Goal: Contribute content: Contribute content

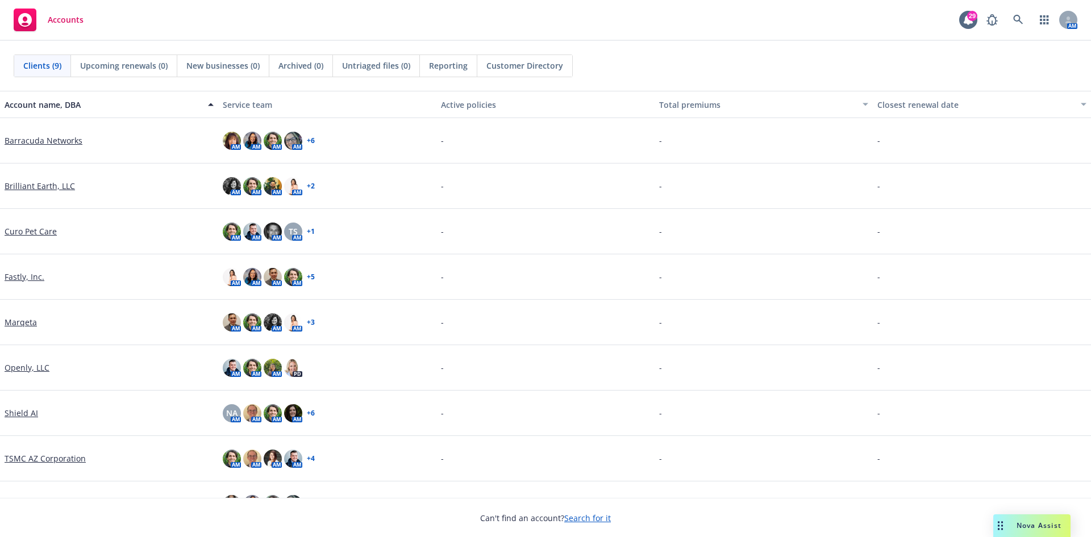
click at [18, 416] on link "Shield AI" at bounding box center [22, 413] width 34 height 12
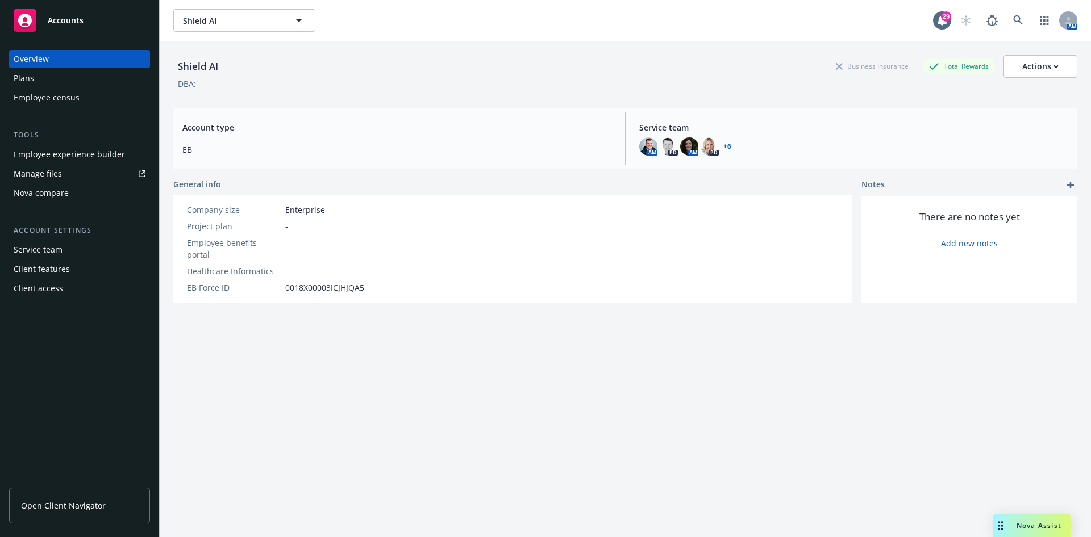
click at [78, 178] on link "Manage files" at bounding box center [79, 174] width 141 height 18
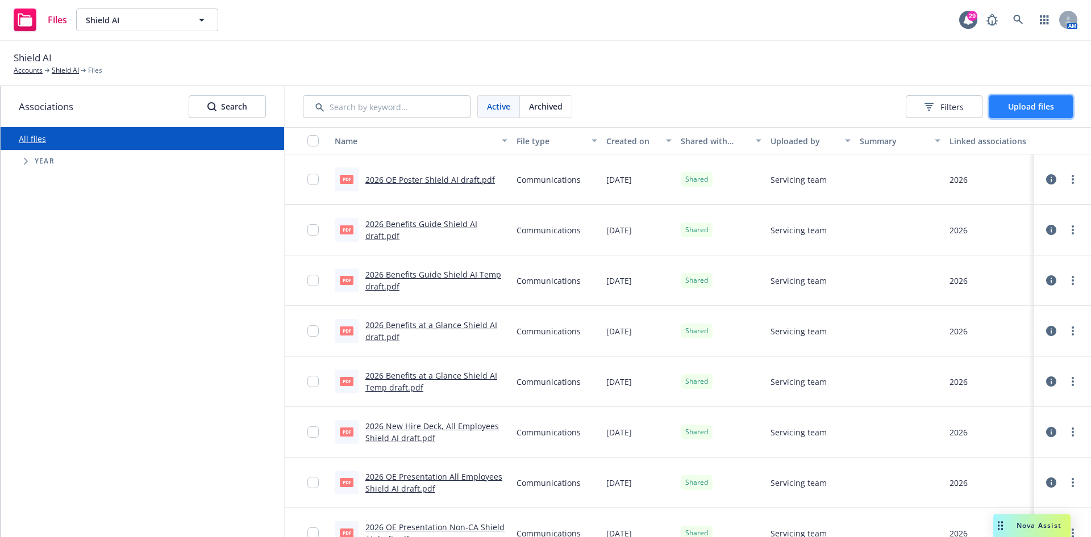
click at [1035, 98] on button "Upload files" at bounding box center [1031, 106] width 84 height 23
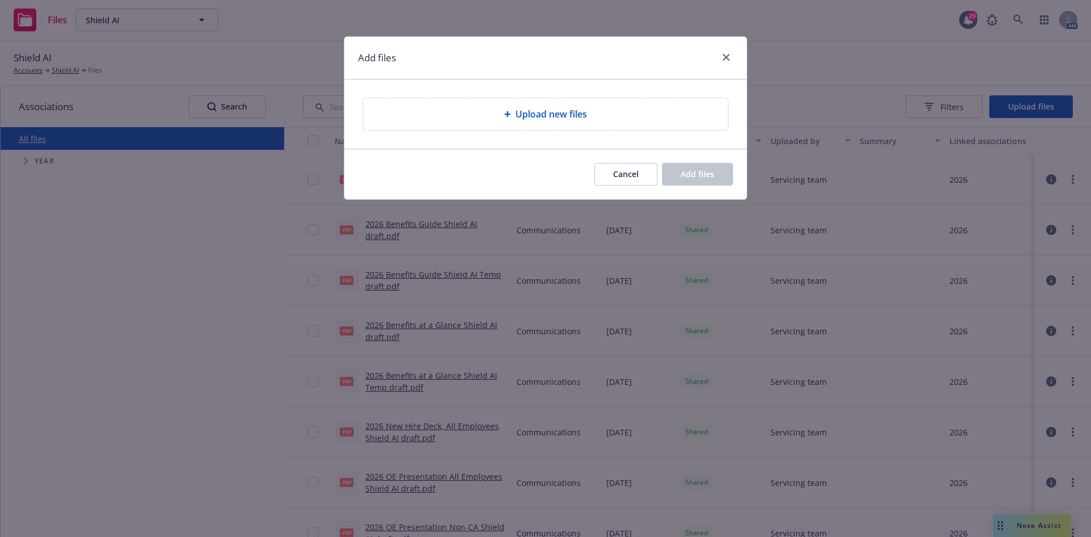
click at [687, 124] on div "Upload new files" at bounding box center [545, 114] width 365 height 32
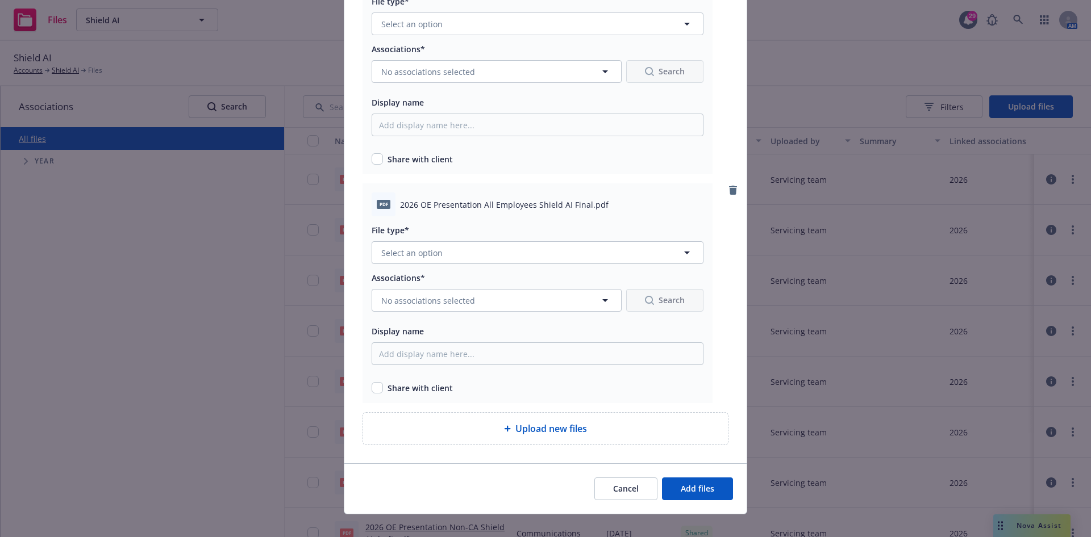
scroll to position [385, 0]
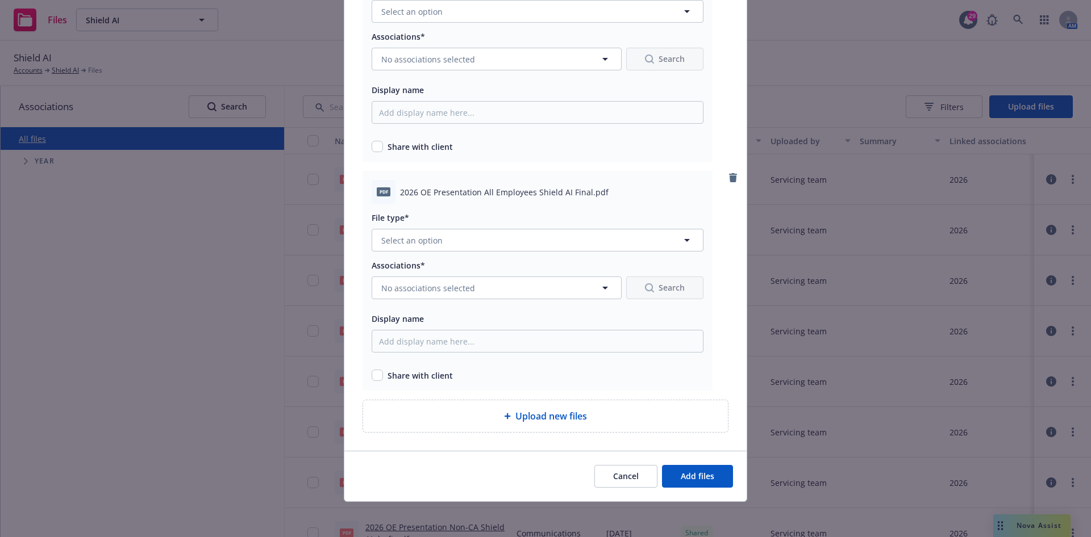
click at [436, 213] on div "File type*" at bounding box center [538, 218] width 332 height 14
click at [437, 226] on div "File type* Select an option" at bounding box center [538, 231] width 332 height 41
click at [435, 239] on button "Select an option" at bounding box center [538, 240] width 332 height 23
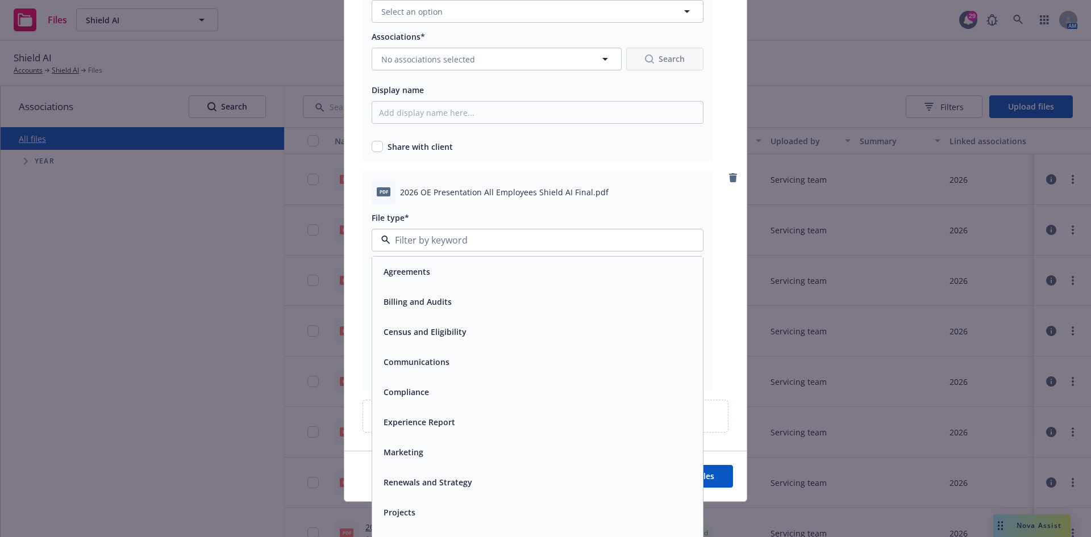
click at [431, 358] on span "Communications" at bounding box center [416, 362] width 66 height 12
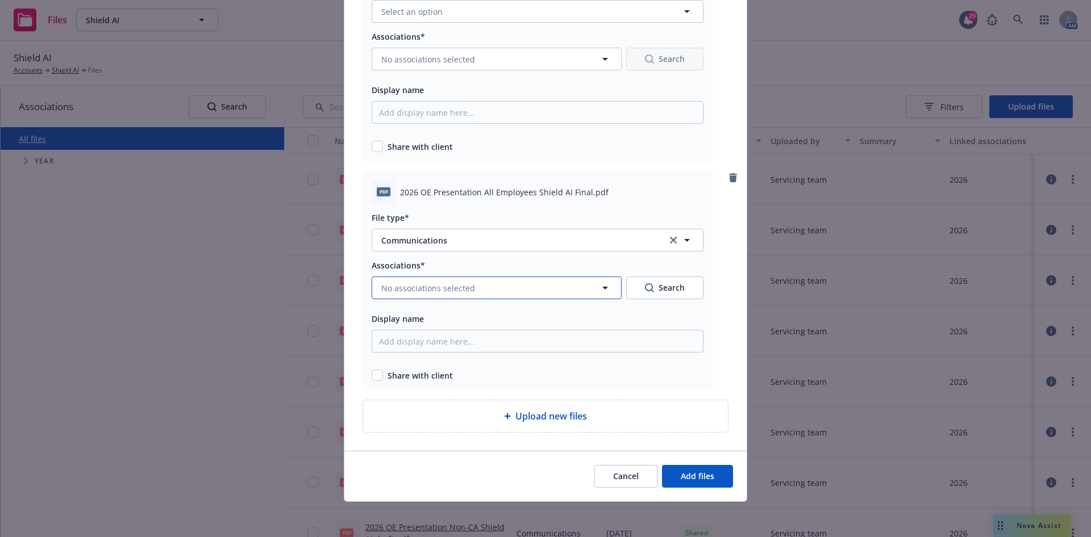
click at [392, 287] on span "No associations selected" at bounding box center [428, 288] width 94 height 12
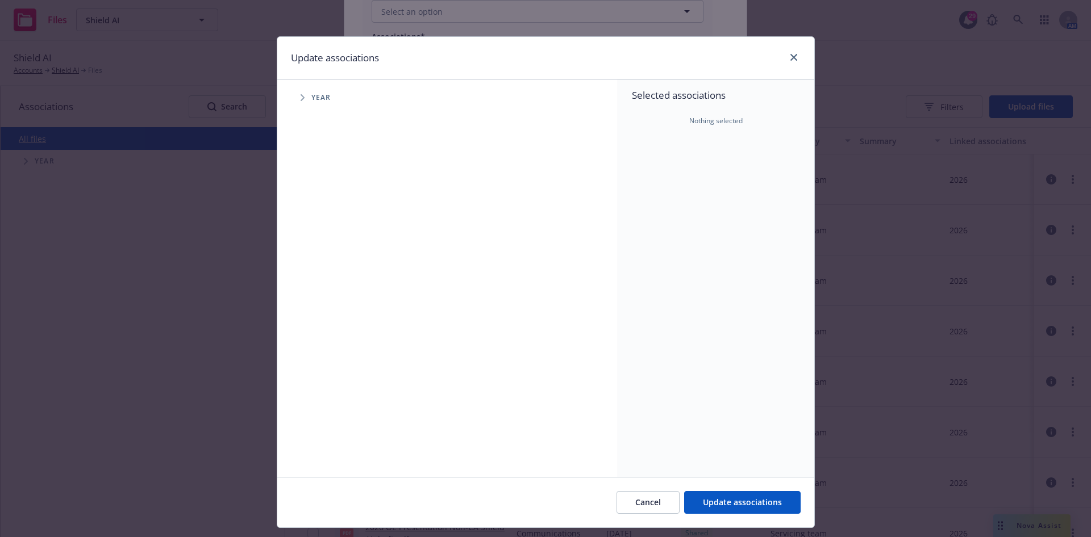
click at [295, 102] on span "Tree Example" at bounding box center [302, 98] width 18 height 18
click at [315, 280] on span "Tree Example" at bounding box center [316, 279] width 18 height 18
click at [329, 280] on input "Tree Example" at bounding box center [331, 279] width 11 height 11
checkbox input "true"
click at [706, 494] on button "Update associations" at bounding box center [742, 502] width 116 height 23
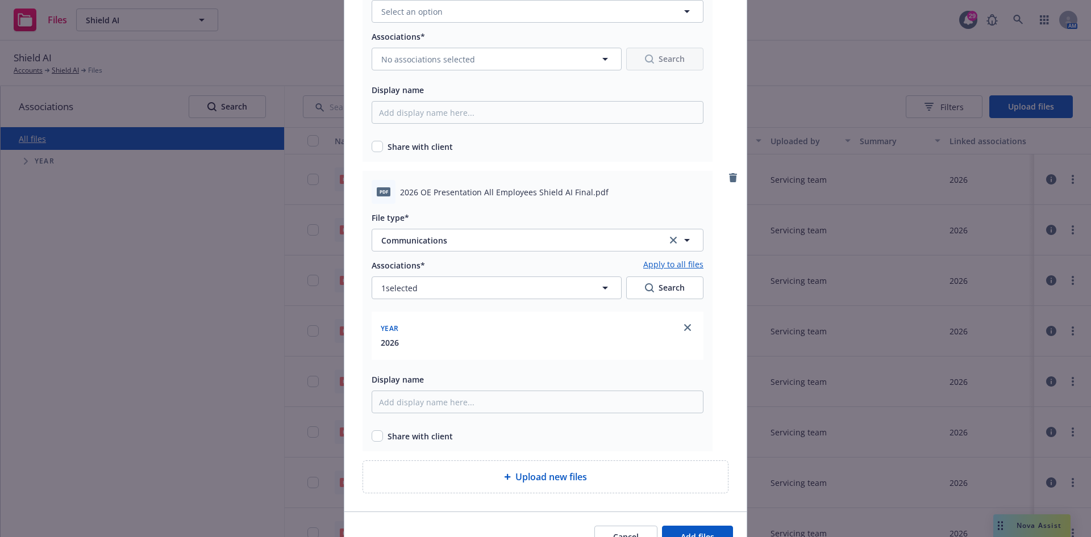
click at [685, 270] on link "Apply to all files" at bounding box center [673, 265] width 60 height 14
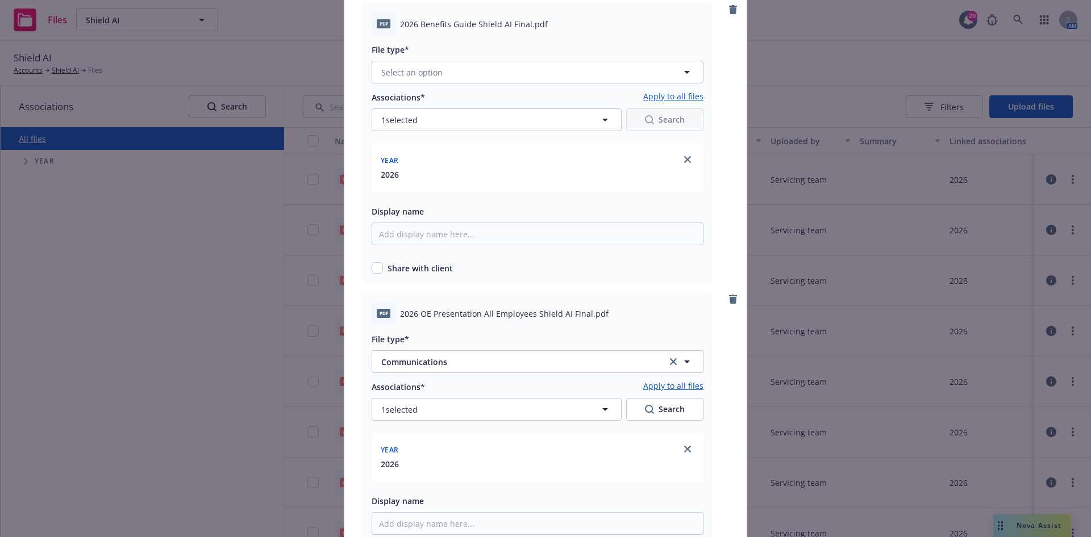
scroll to position [445, 0]
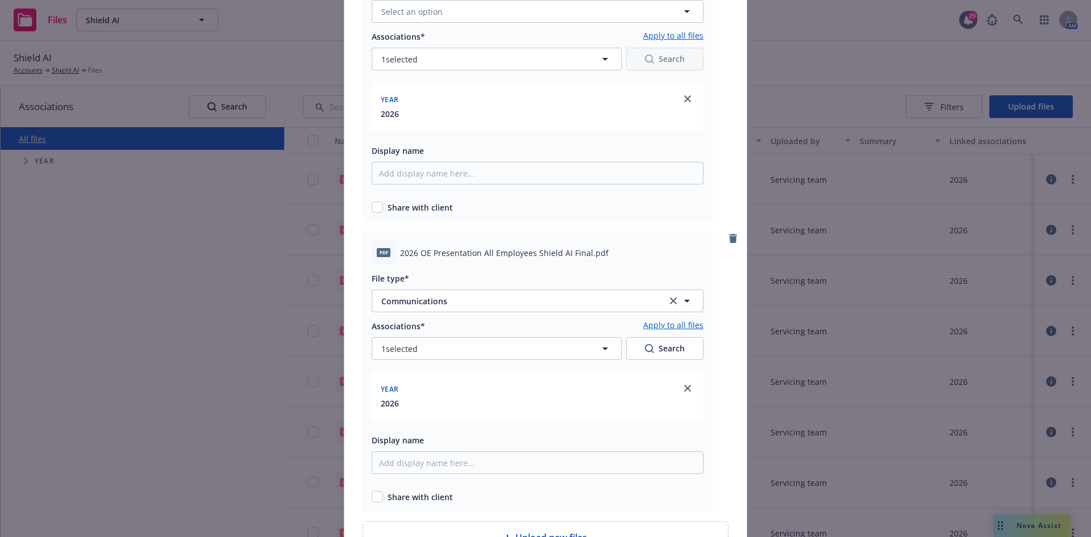
click at [681, 323] on link "Apply to all files" at bounding box center [673, 326] width 60 height 14
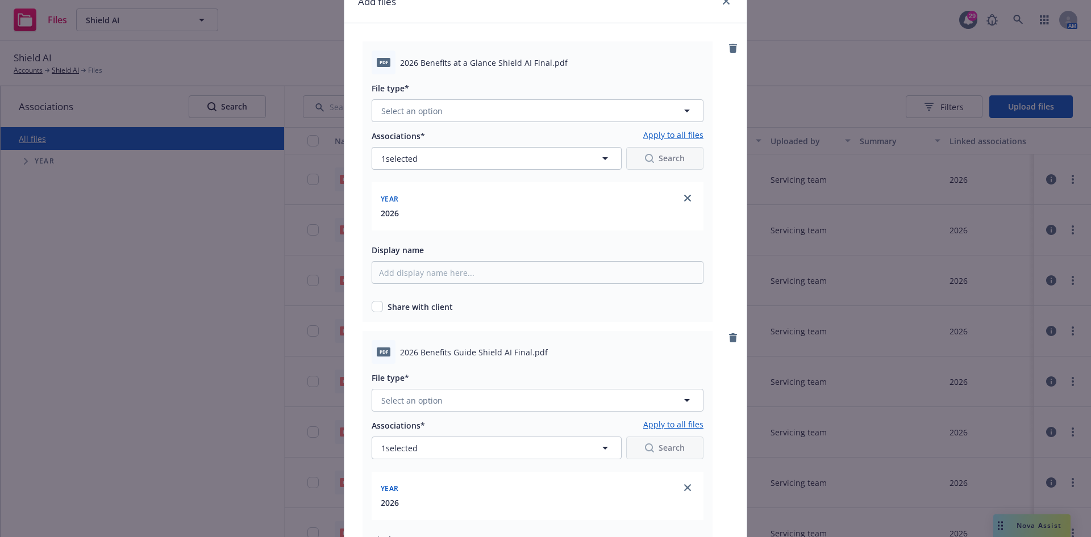
scroll to position [0, 0]
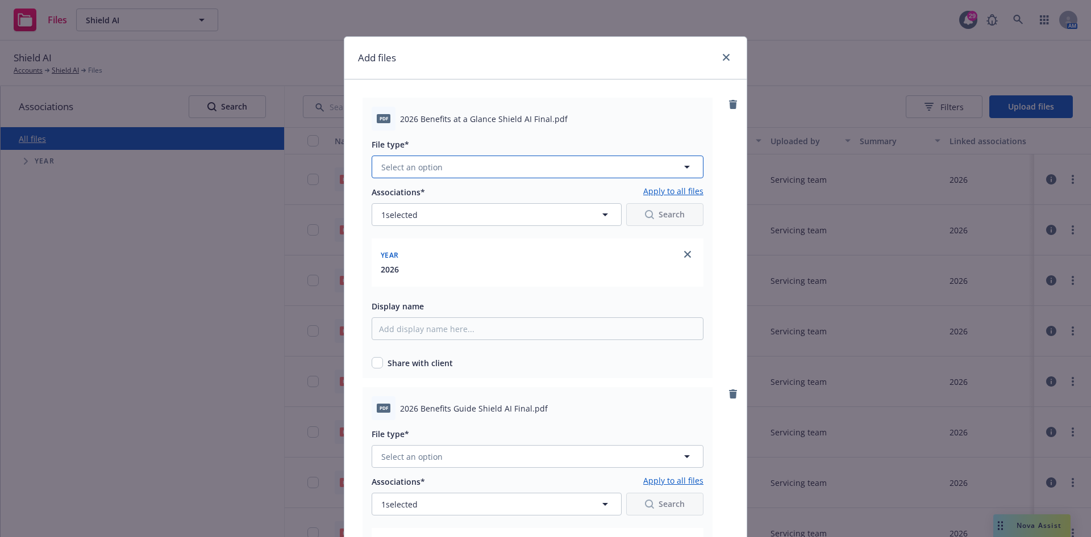
click at [461, 170] on button "Select an option" at bounding box center [538, 167] width 332 height 23
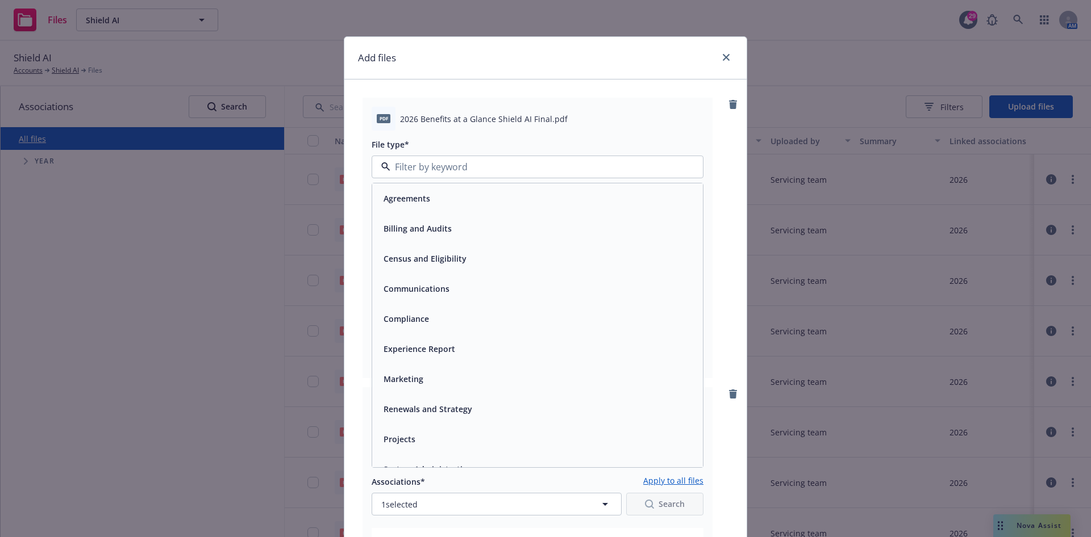
click at [438, 279] on div "Communications" at bounding box center [537, 289] width 331 height 30
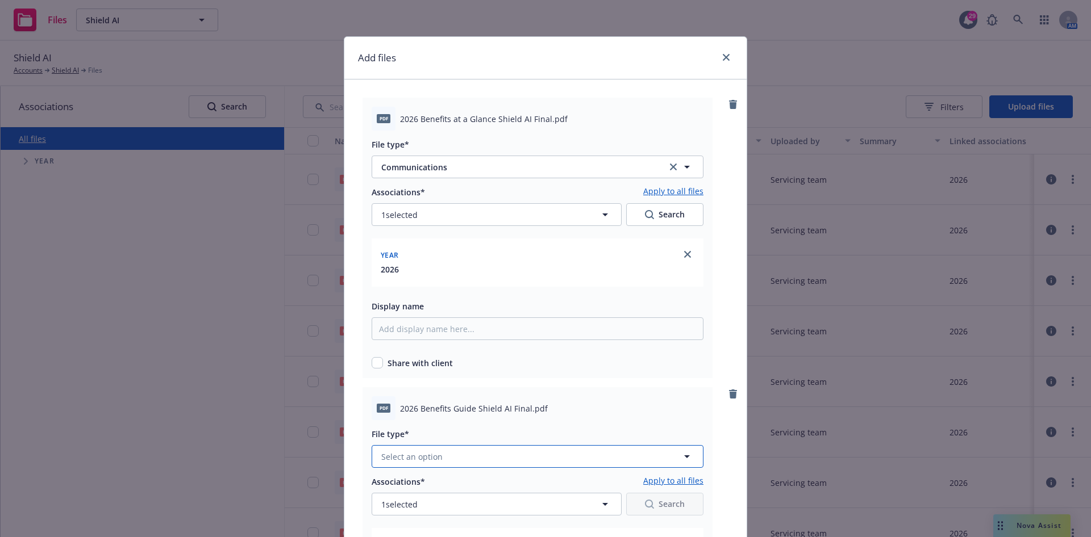
click at [453, 460] on button "Select an option" at bounding box center [538, 456] width 332 height 23
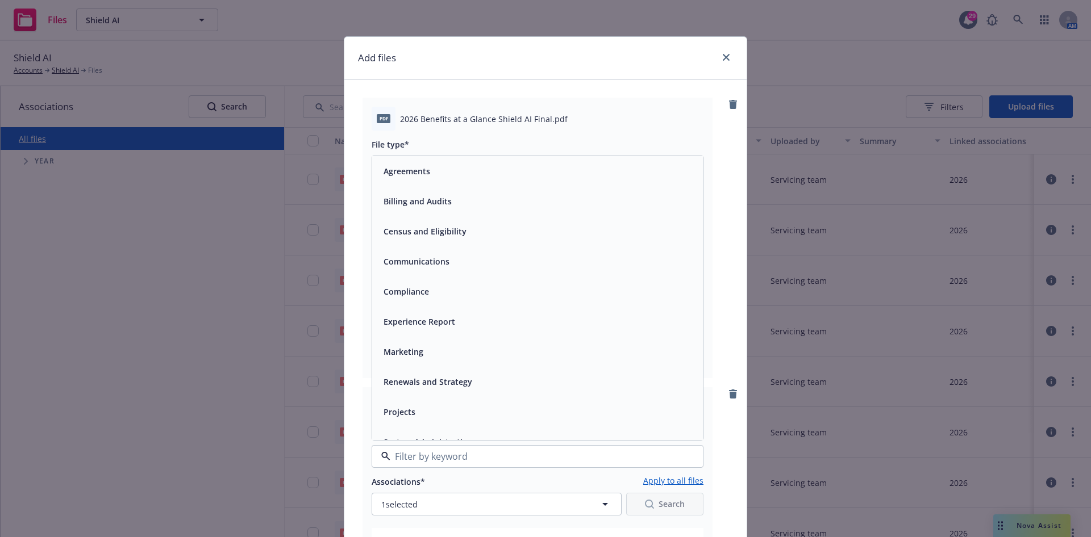
click at [464, 263] on div "Communications" at bounding box center [537, 261] width 317 height 16
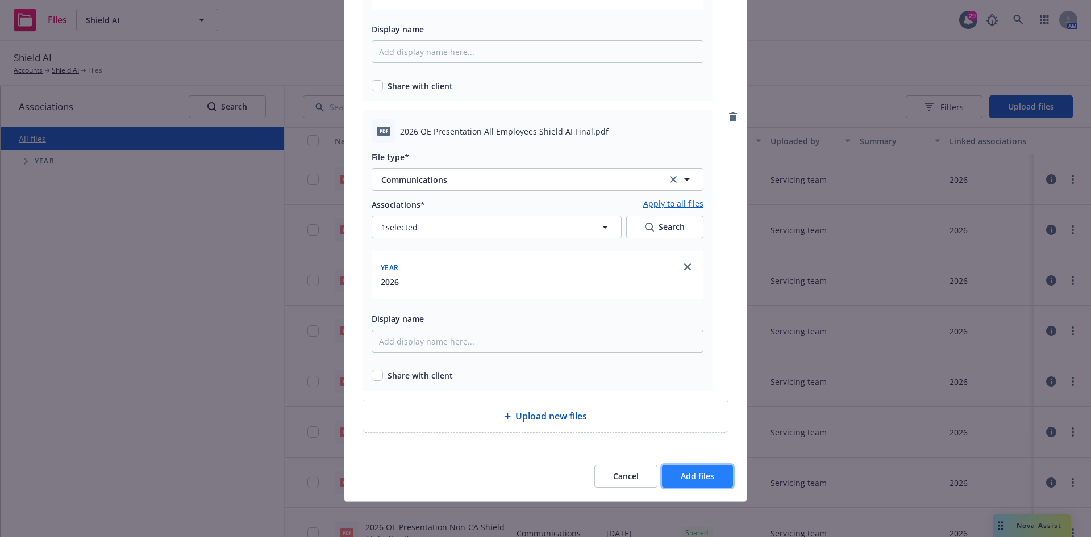
click at [681, 472] on span "Add files" at bounding box center [698, 476] width 34 height 11
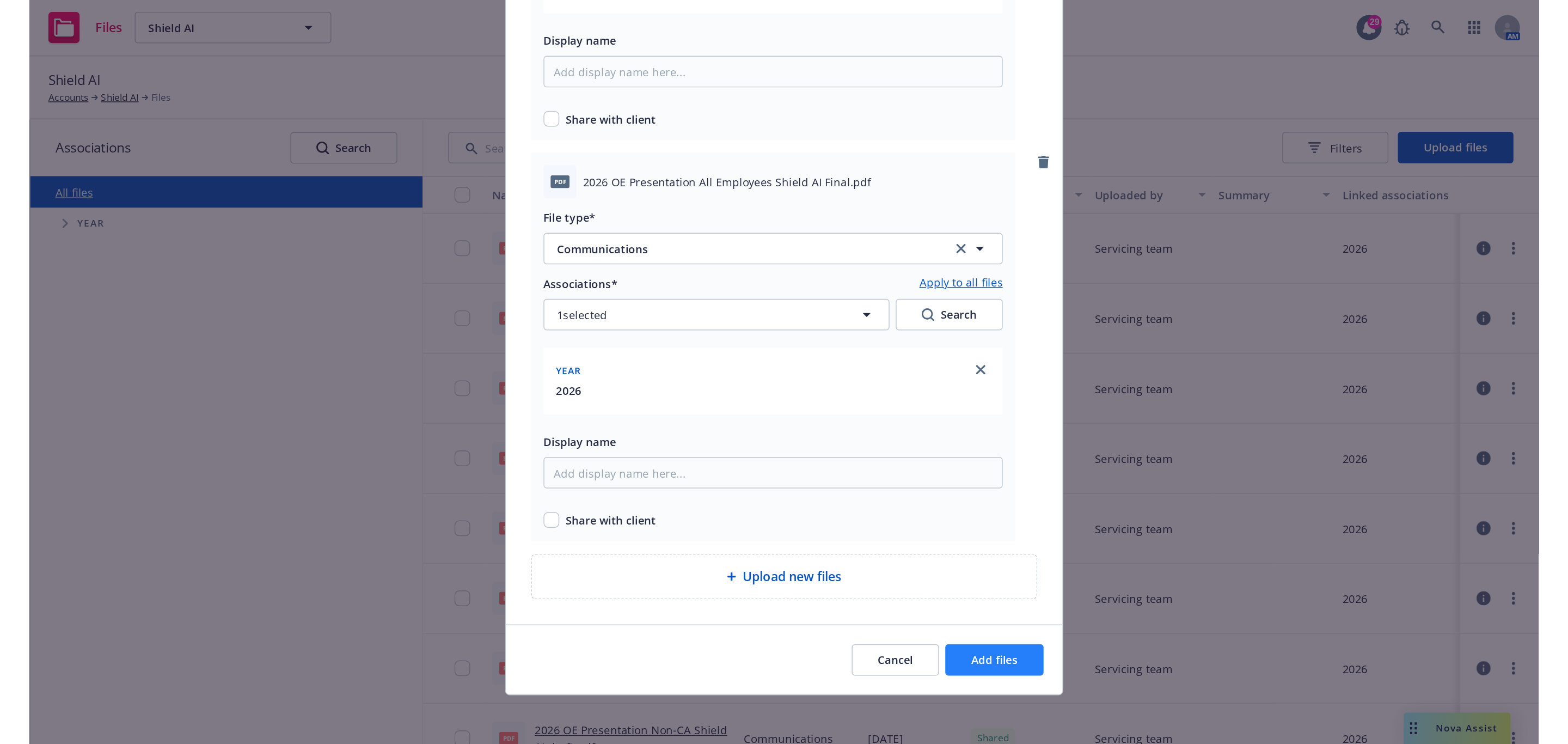
scroll to position [503, 0]
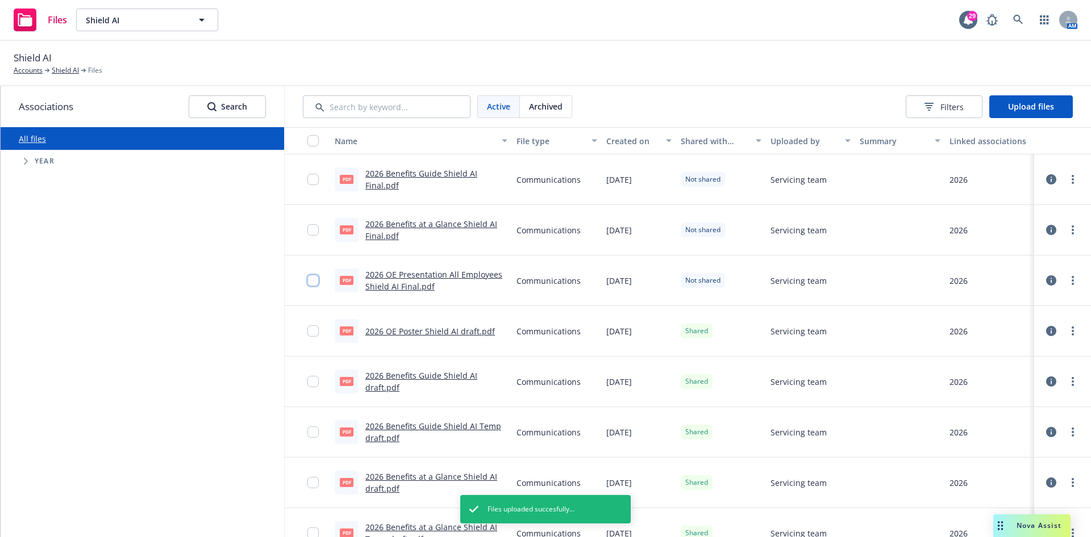
click at [313, 281] on input "checkbox" at bounding box center [312, 280] width 11 height 11
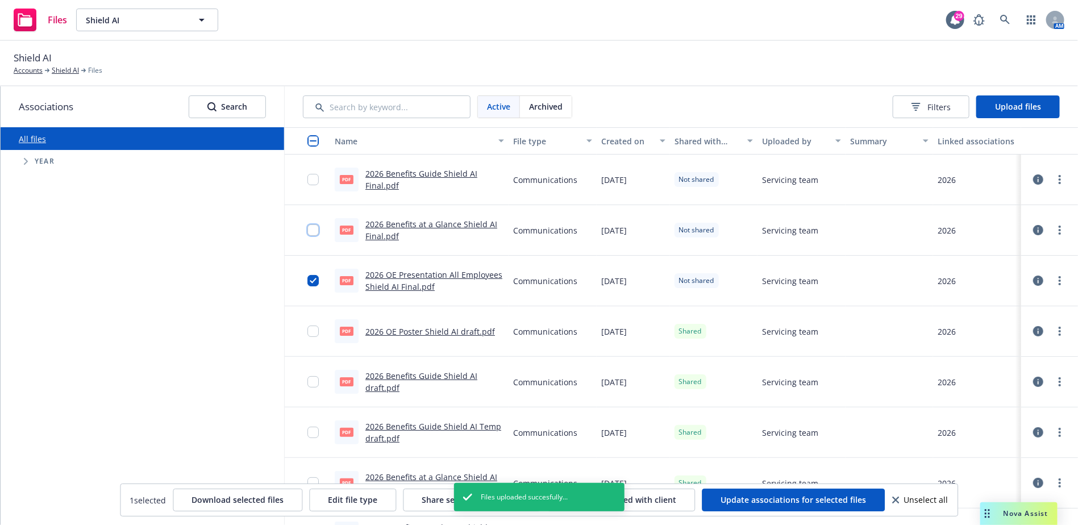
click at [310, 228] on input "checkbox" at bounding box center [312, 229] width 11 height 11
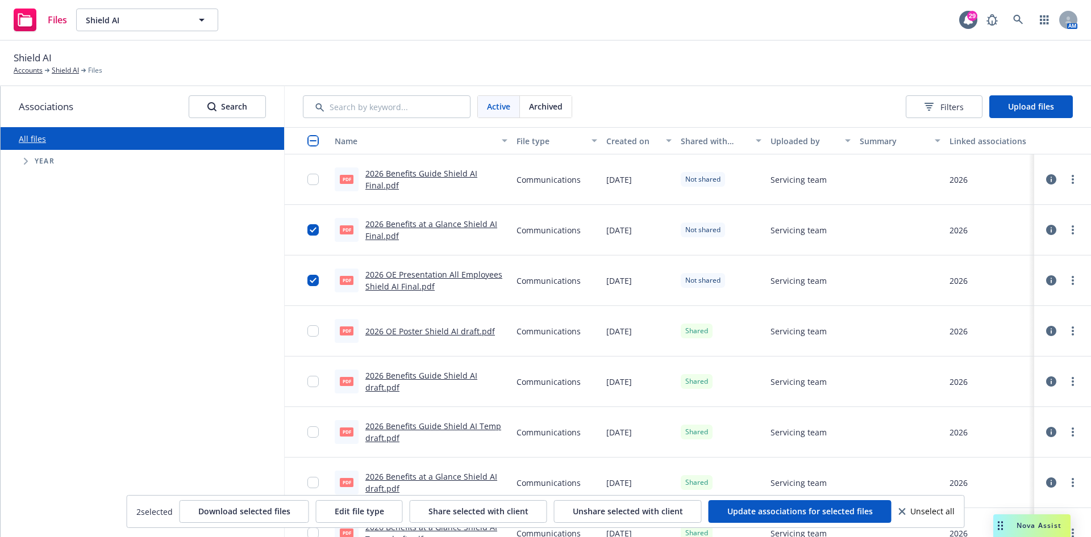
click at [314, 169] on div at bounding box center [316, 179] width 18 height 36
click at [313, 179] on input "checkbox" at bounding box center [312, 179] width 11 height 11
drag, startPoint x: 428, startPoint y: 501, endPoint x: 439, endPoint y: 501, distance: 10.8
click at [429, 501] on button "Share selected with client" at bounding box center [478, 512] width 137 height 23
